Goal: Information Seeking & Learning: Check status

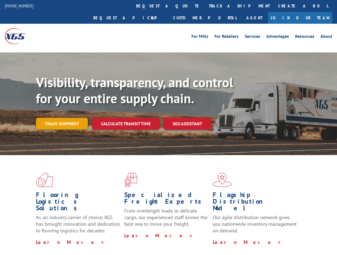
click at [75, 118] on link "Track shipment" at bounding box center [62, 124] width 52 height 12
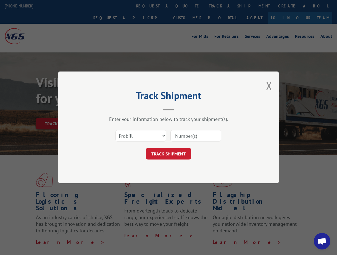
click at [189, 138] on input at bounding box center [195, 136] width 51 height 12
drag, startPoint x: 189, startPoint y: 138, endPoint x: 154, endPoint y: 137, distance: 34.8
click at [154, 137] on select "Select category... Probill BOL PO" at bounding box center [140, 136] width 51 height 12
select select "bol"
click at [115, 130] on select "Select category... Probill BOL PO" at bounding box center [140, 136] width 51 height 12
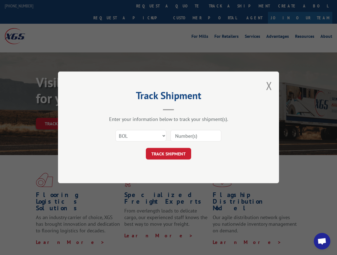
click at [194, 138] on input at bounding box center [195, 136] width 51 height 12
paste input "7079471"
type input "7079471"
click at [177, 155] on button "TRACK SHIPMENT" at bounding box center [168, 154] width 45 height 12
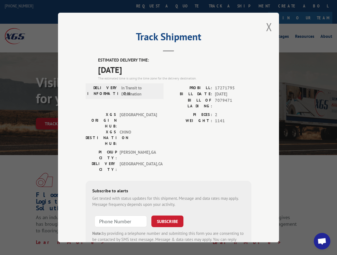
click at [48, 27] on div "Track Shipment ESTIMATED DELIVERY TIME: [DATE] The estimated time is using the …" at bounding box center [168, 127] width 337 height 255
click at [266, 22] on button "Close modal" at bounding box center [269, 27] width 6 height 15
